Goal: Task Accomplishment & Management: Manage account settings

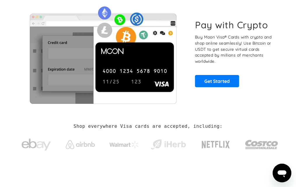
scroll to position [27, 0]
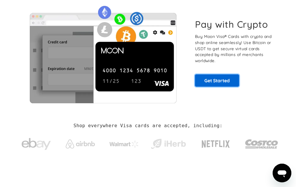
click at [217, 85] on link "Get Started" at bounding box center [217, 81] width 44 height 13
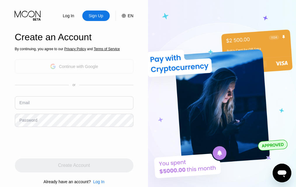
click at [80, 68] on div "Continue with Google" at bounding box center [78, 66] width 39 height 5
